Goal: Task Accomplishment & Management: Complete application form

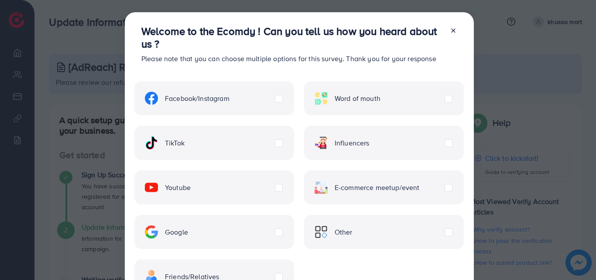
click at [353, 231] on label "Other" at bounding box center [334, 231] width 38 height 13
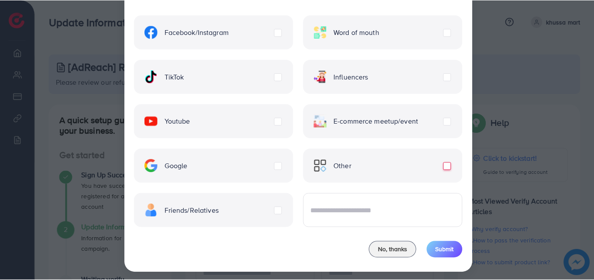
scroll to position [71, 0]
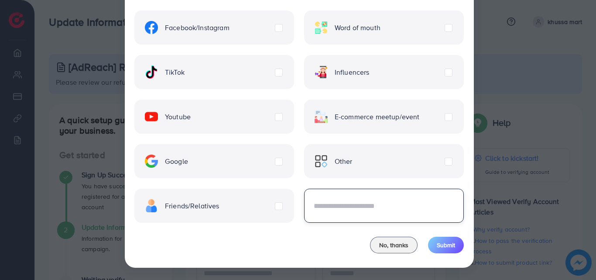
click at [366, 210] on input "text" at bounding box center [384, 206] width 160 height 34
type input "**********"
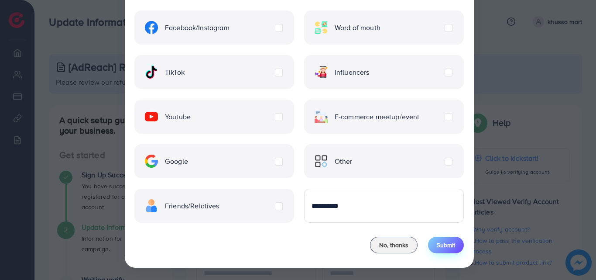
click at [437, 241] on span "Submit" at bounding box center [446, 245] width 18 height 9
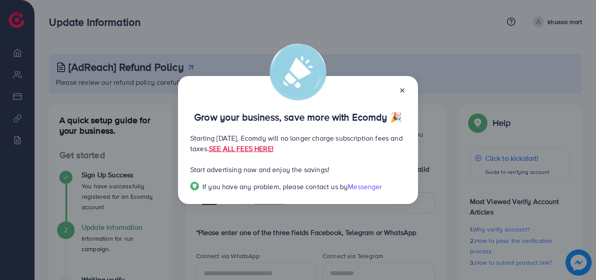
click at [404, 89] on line at bounding box center [402, 90] width 3 height 3
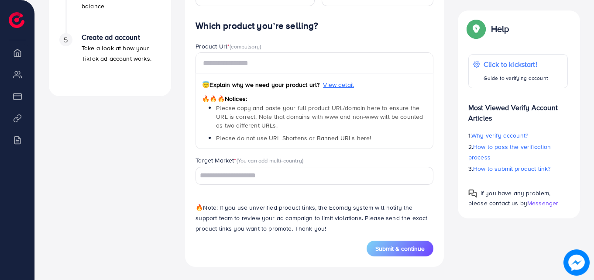
scroll to position [369, 0]
